Goal: Task Accomplishment & Management: Manage account settings

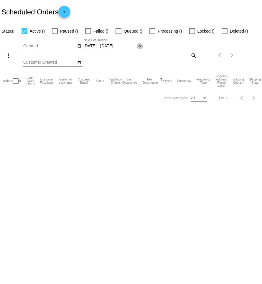
click at [140, 46] on mat-icon "close" at bounding box center [139, 46] width 4 height 5
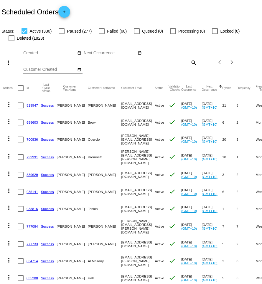
click at [194, 63] on mat-icon "search" at bounding box center [192, 62] width 7 height 9
click at [189, 63] on input "Search" at bounding box center [174, 61] width 43 height 5
paste input "[EMAIL_ADDRESS][DOMAIN_NAME]"
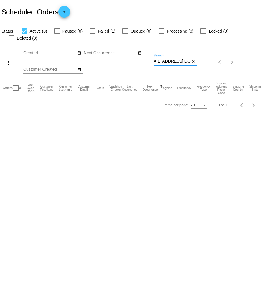
type input "[EMAIL_ADDRESS][DOMAIN_NAME]"
click at [91, 32] on div at bounding box center [92, 31] width 6 height 6
click at [92, 34] on input "Failed (1)" at bounding box center [92, 34] width 0 height 0
checkbox input "true"
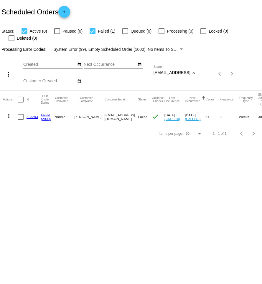
click at [8, 113] on mat-icon "more_vert" at bounding box center [8, 116] width 7 height 7
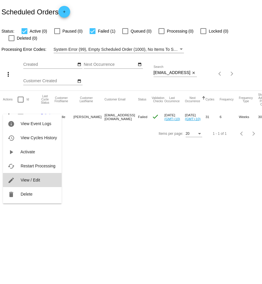
click at [39, 180] on span "View / Edit" at bounding box center [30, 180] width 19 height 5
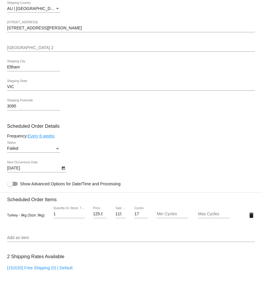
scroll to position [237, 0]
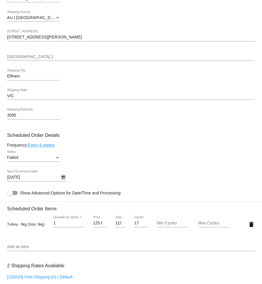
click at [61, 181] on icon "Open calendar" at bounding box center [63, 177] width 4 height 7
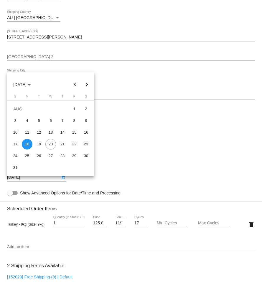
click at [88, 86] on button "Next month" at bounding box center [87, 85] width 12 height 12
click at [15, 167] on div "28" at bounding box center [15, 168] width 11 height 11
type input "[DATE]"
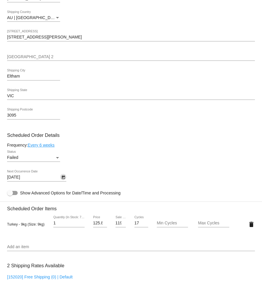
click at [55, 160] on div "Status" at bounding box center [57, 158] width 5 height 5
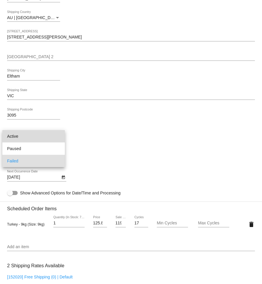
click at [27, 137] on span "Active" at bounding box center [33, 136] width 53 height 12
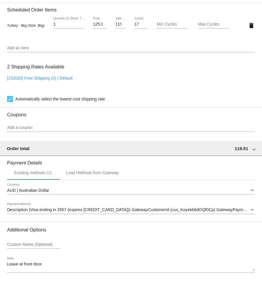
scroll to position [463, 0]
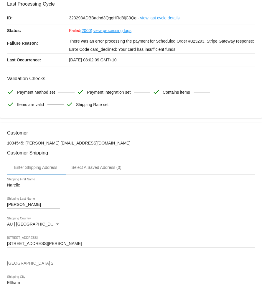
scroll to position [12, 0]
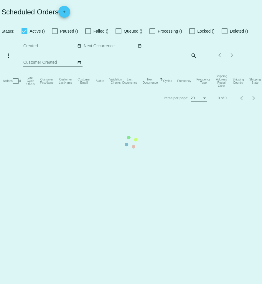
checkbox input "true"
